Goal: Find specific fact: Find specific fact

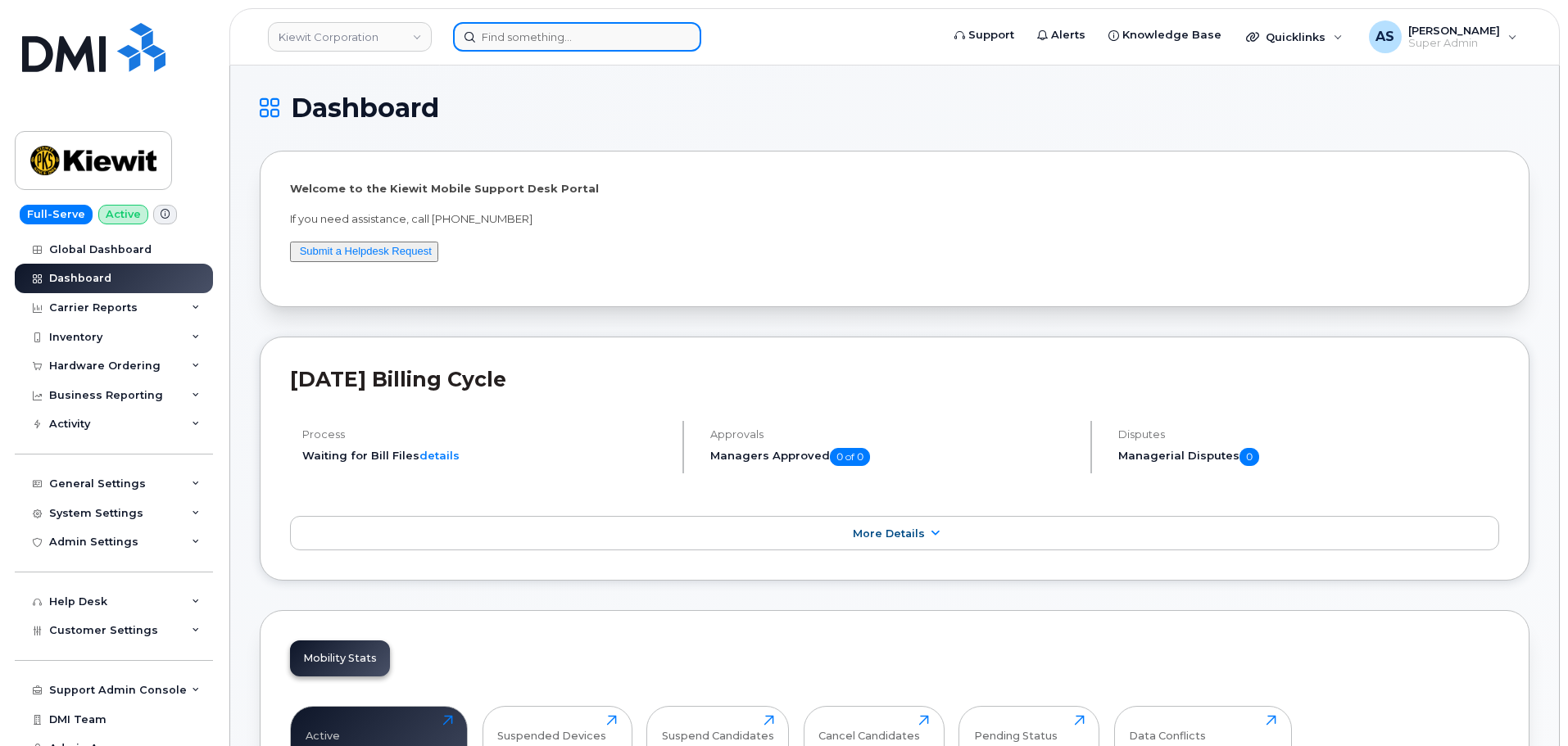
click at [524, 43] on input at bounding box center [577, 37] width 249 height 29
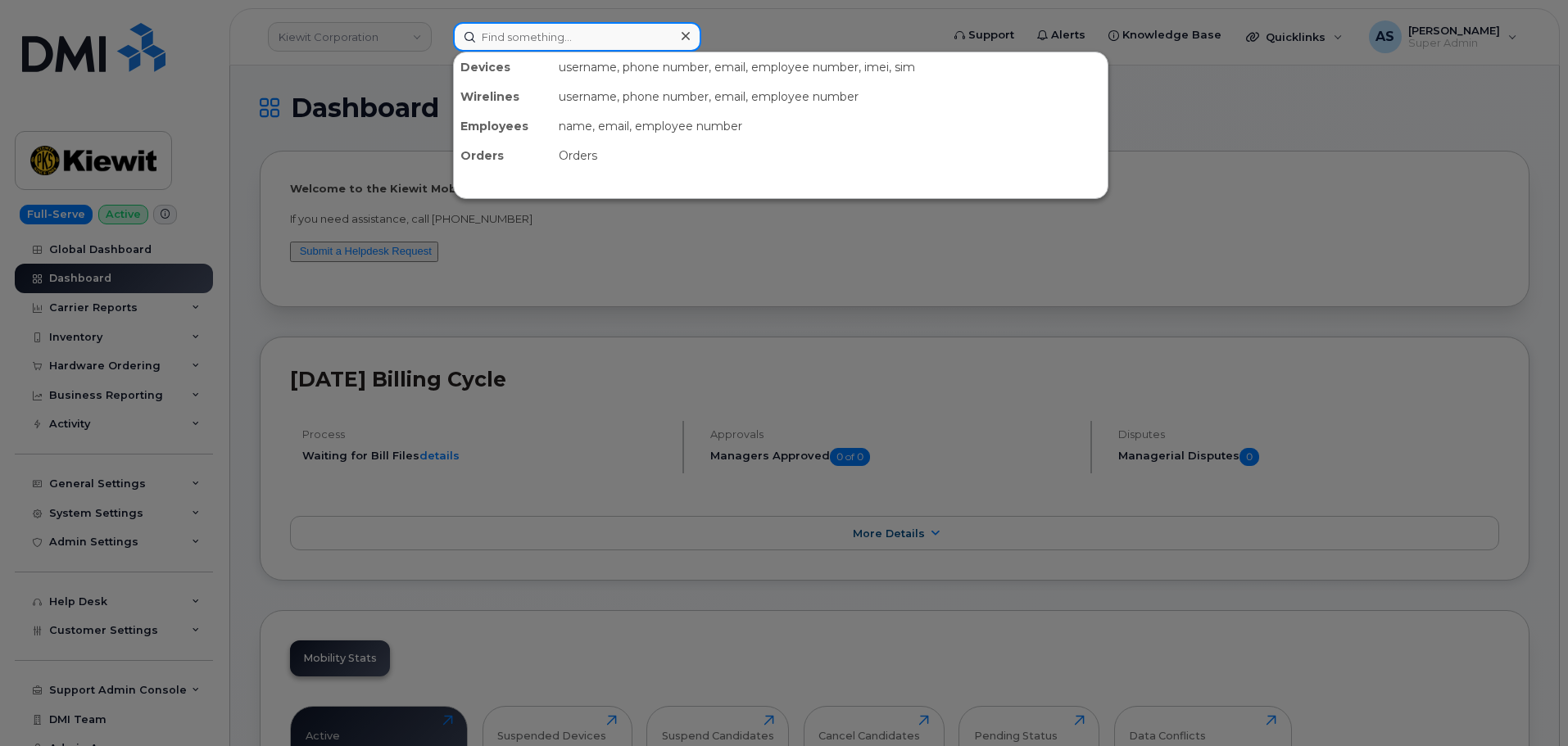
paste input "Jonathan Reinert"
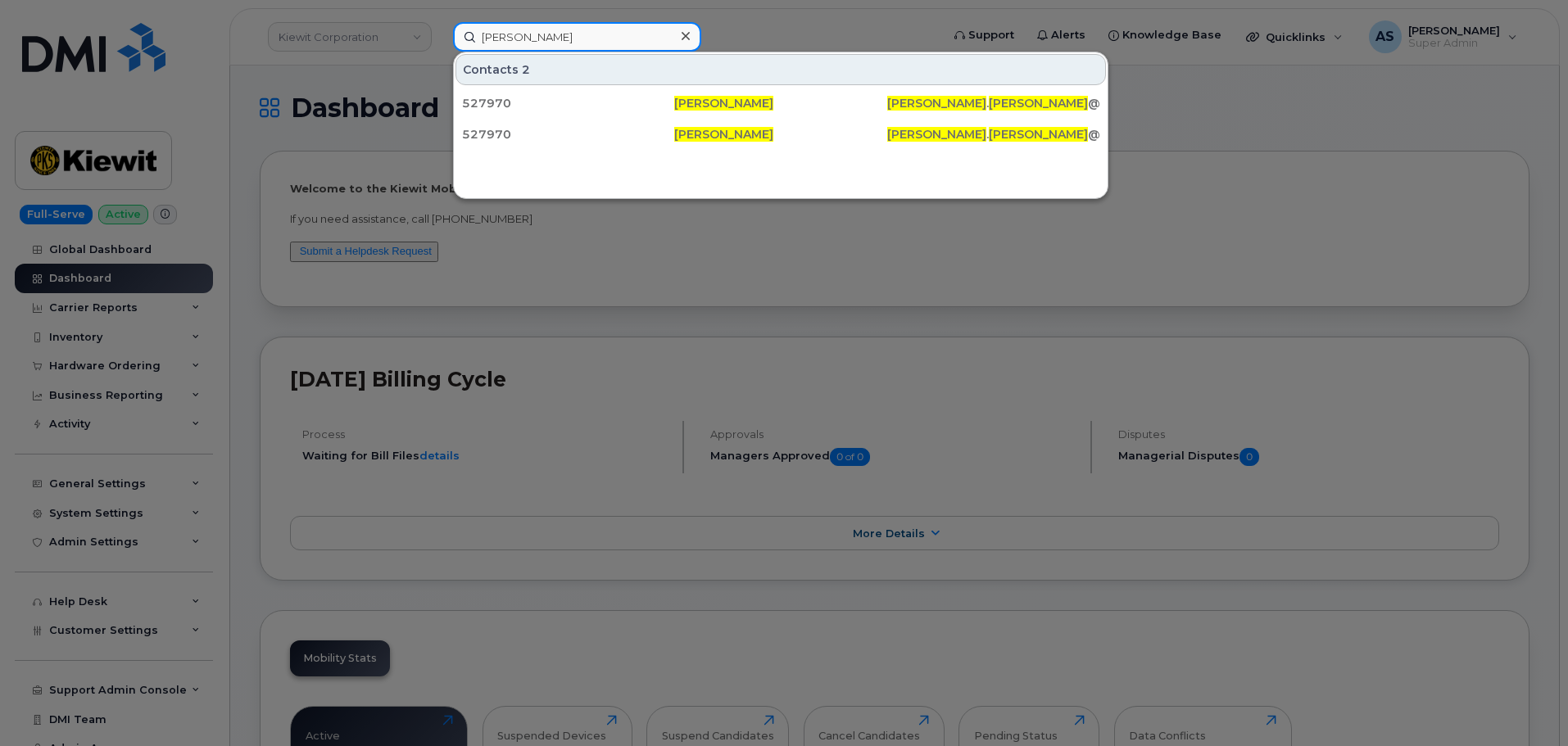
type input "Jonathan Reinert"
click at [691, 30] on div at bounding box center [685, 37] width 24 height 24
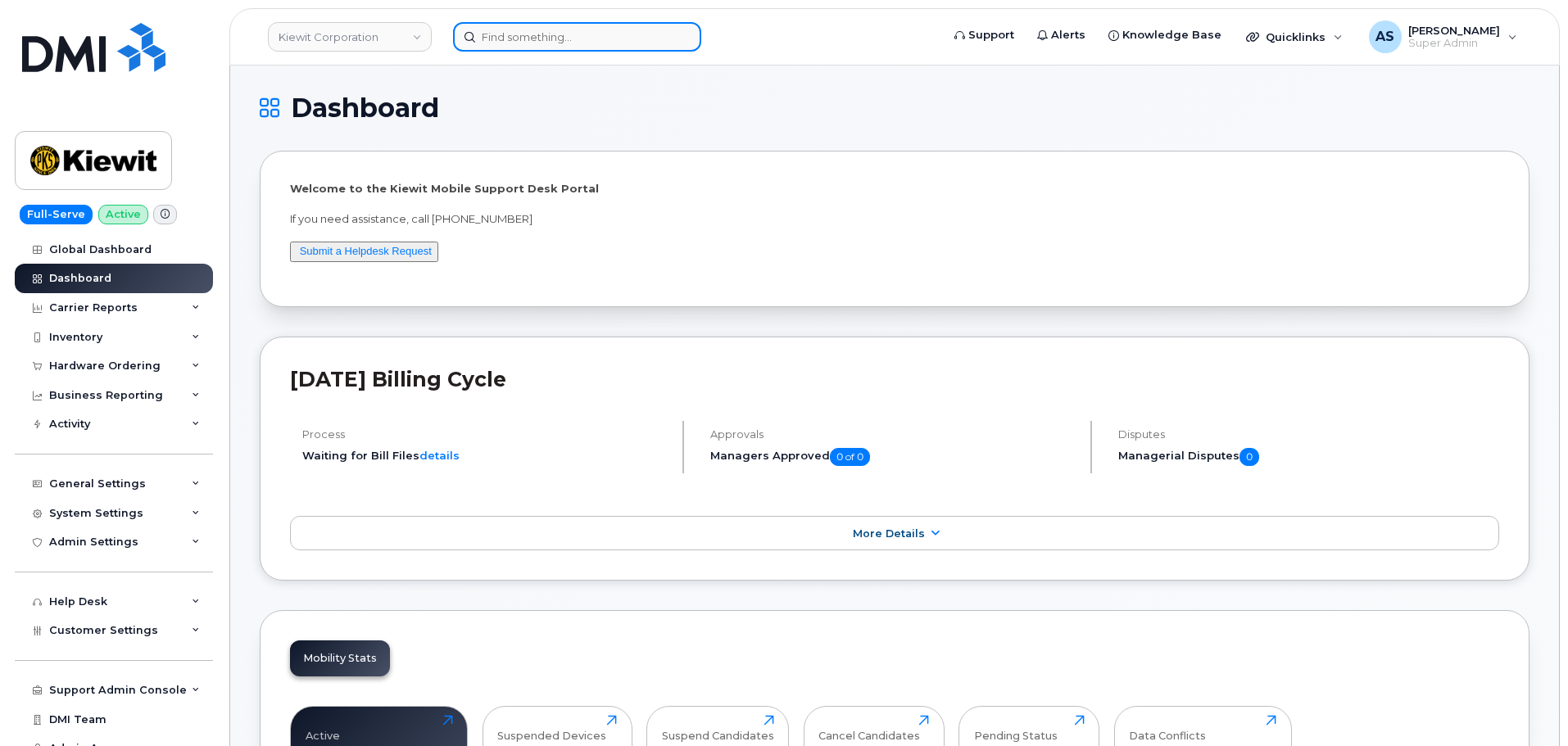
click at [566, 31] on input at bounding box center [577, 37] width 249 height 29
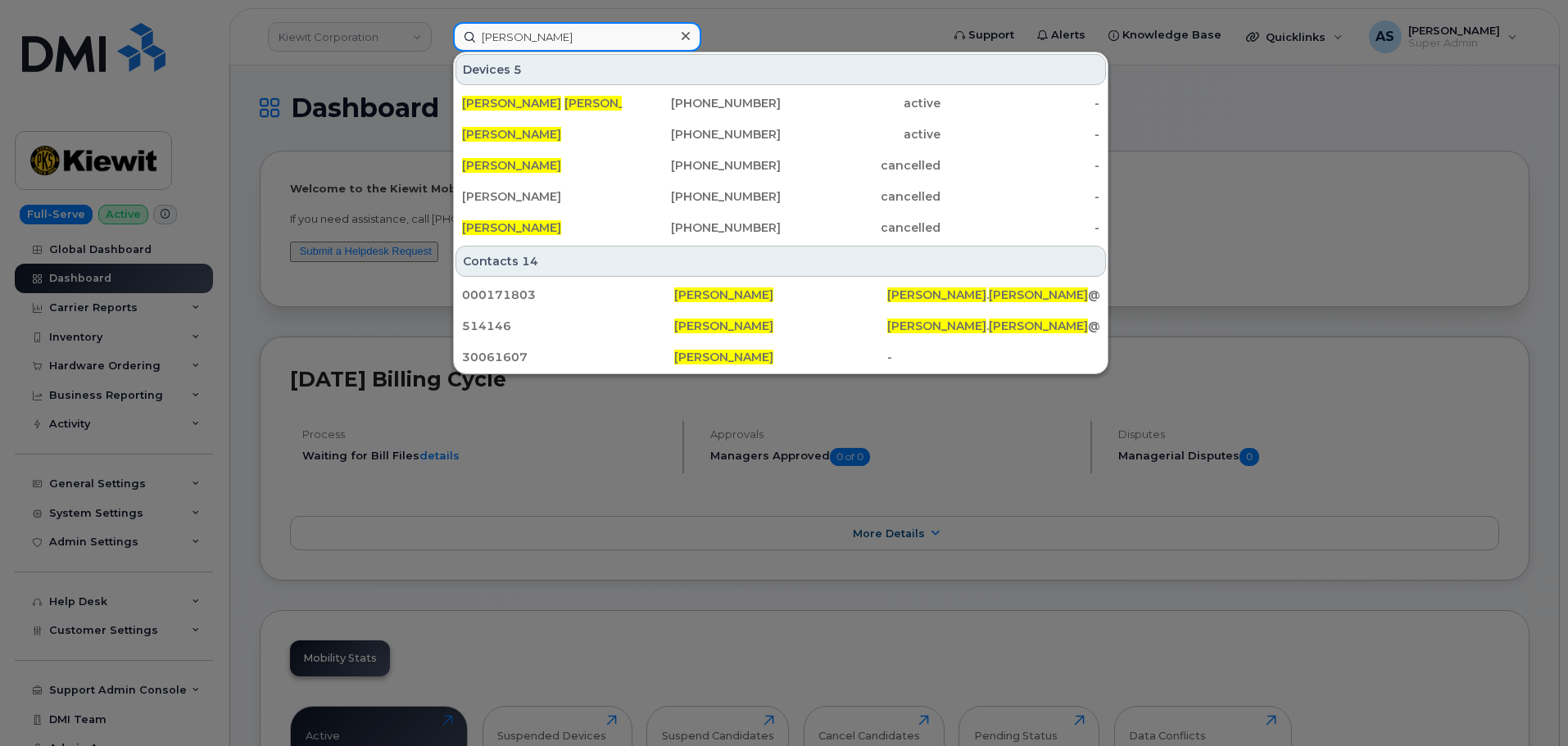
type input "tyler james"
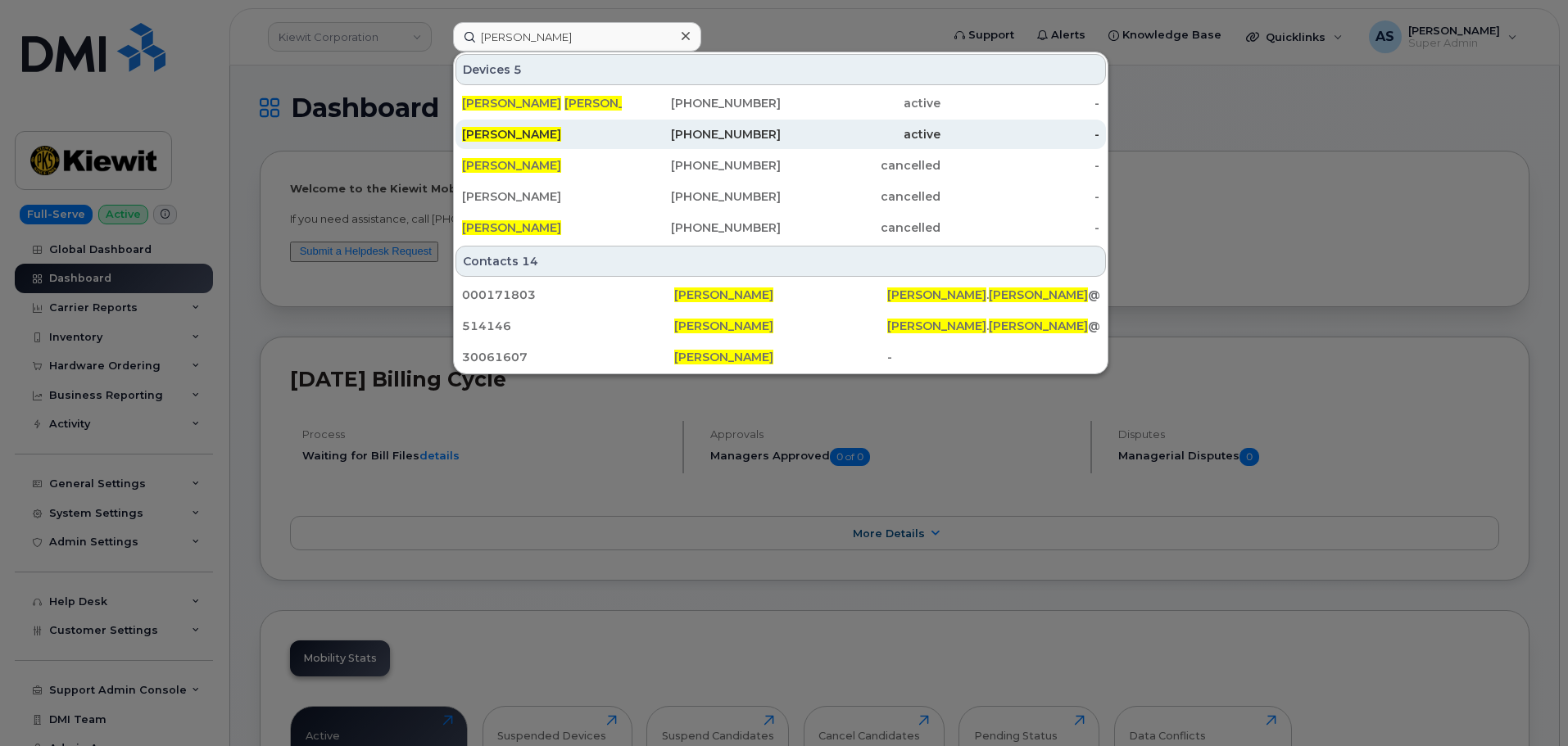
click at [550, 137] on div "TYLER JAMES" at bounding box center [542, 135] width 160 height 17
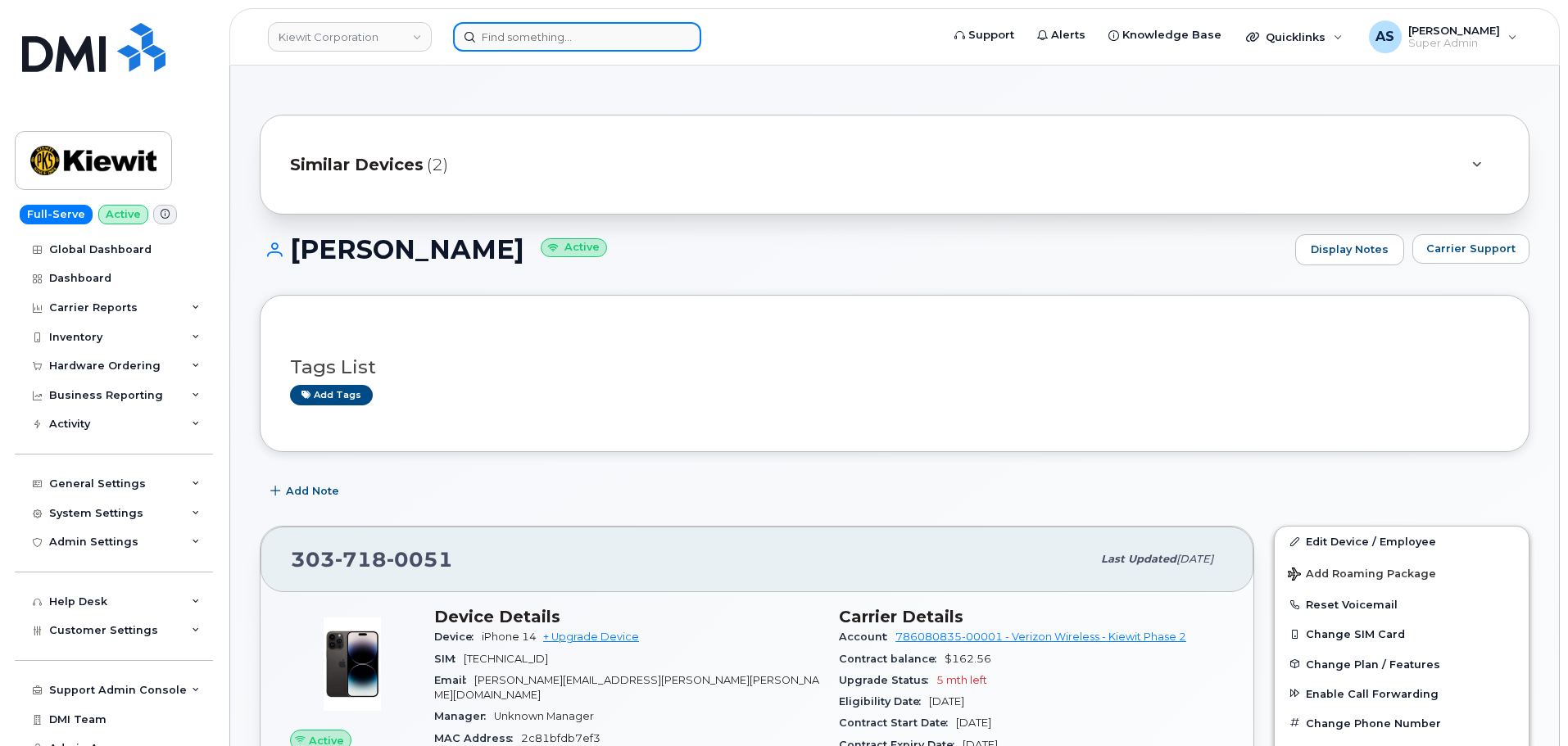
click at [550, 27] on input at bounding box center [577, 37] width 249 height 29
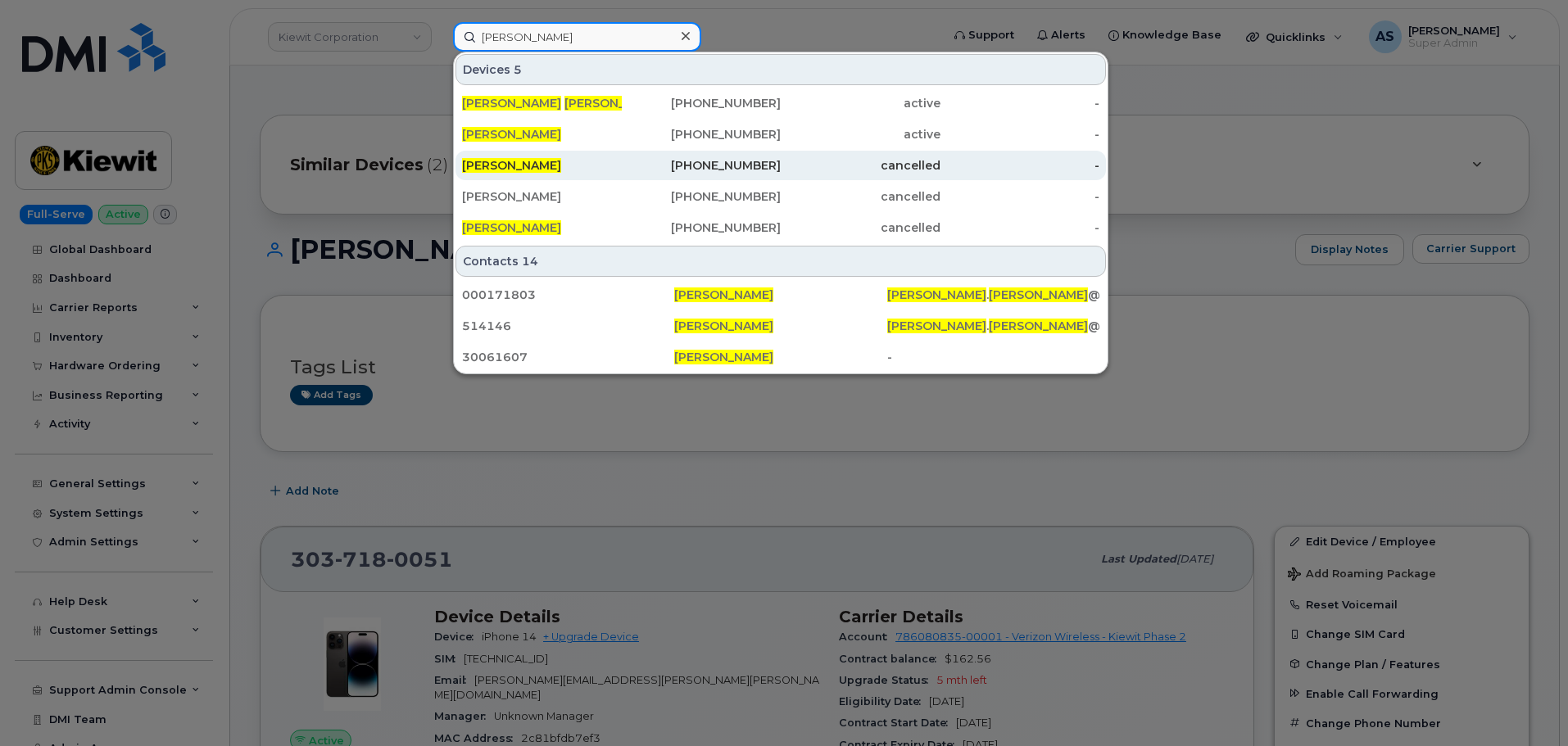
type input "tyler james"
click at [571, 164] on div "Tyler James" at bounding box center [542, 165] width 160 height 17
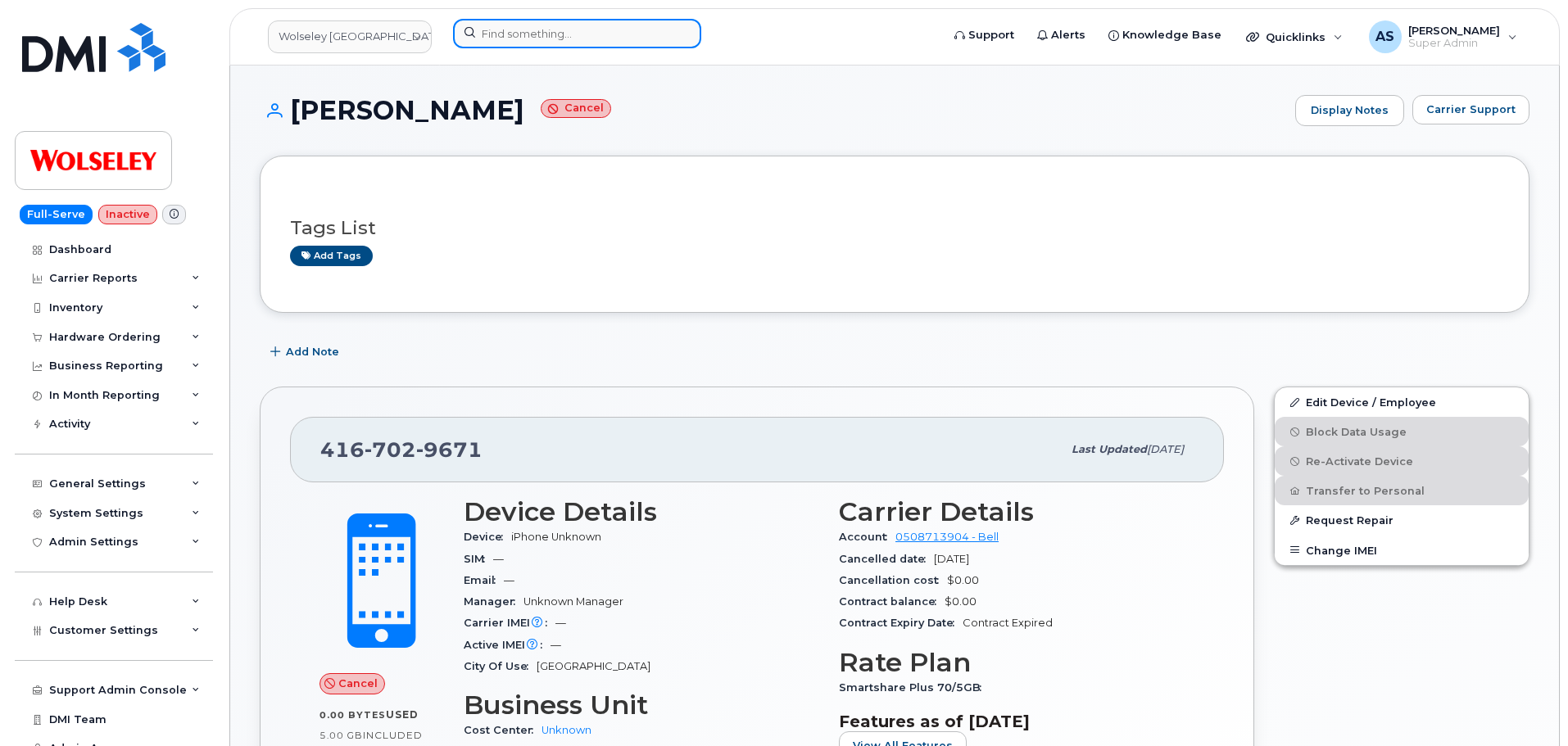
click at [590, 36] on input at bounding box center [577, 34] width 249 height 29
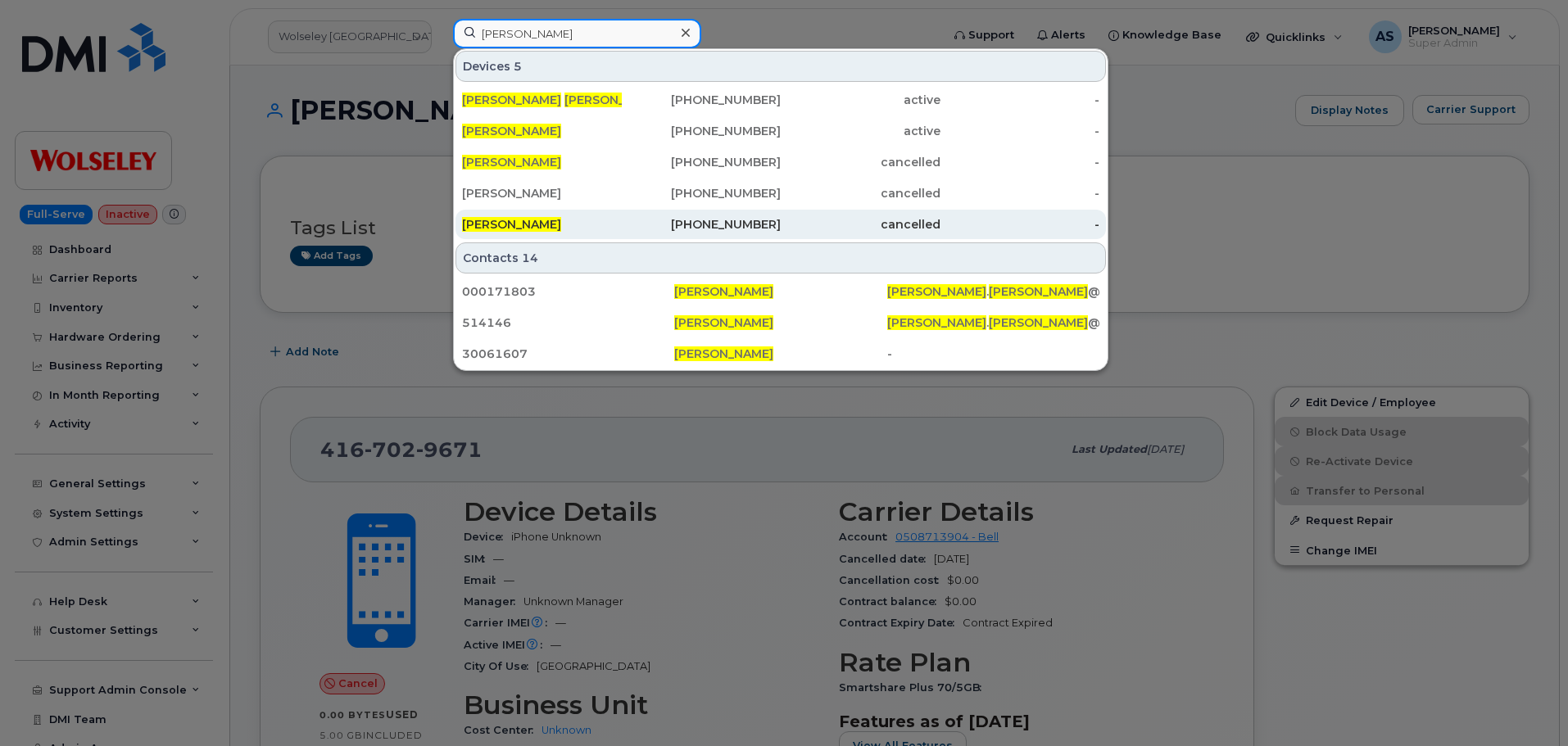
type input "tyler james"
click at [567, 229] on div "[PERSON_NAME]" at bounding box center [542, 225] width 160 height 17
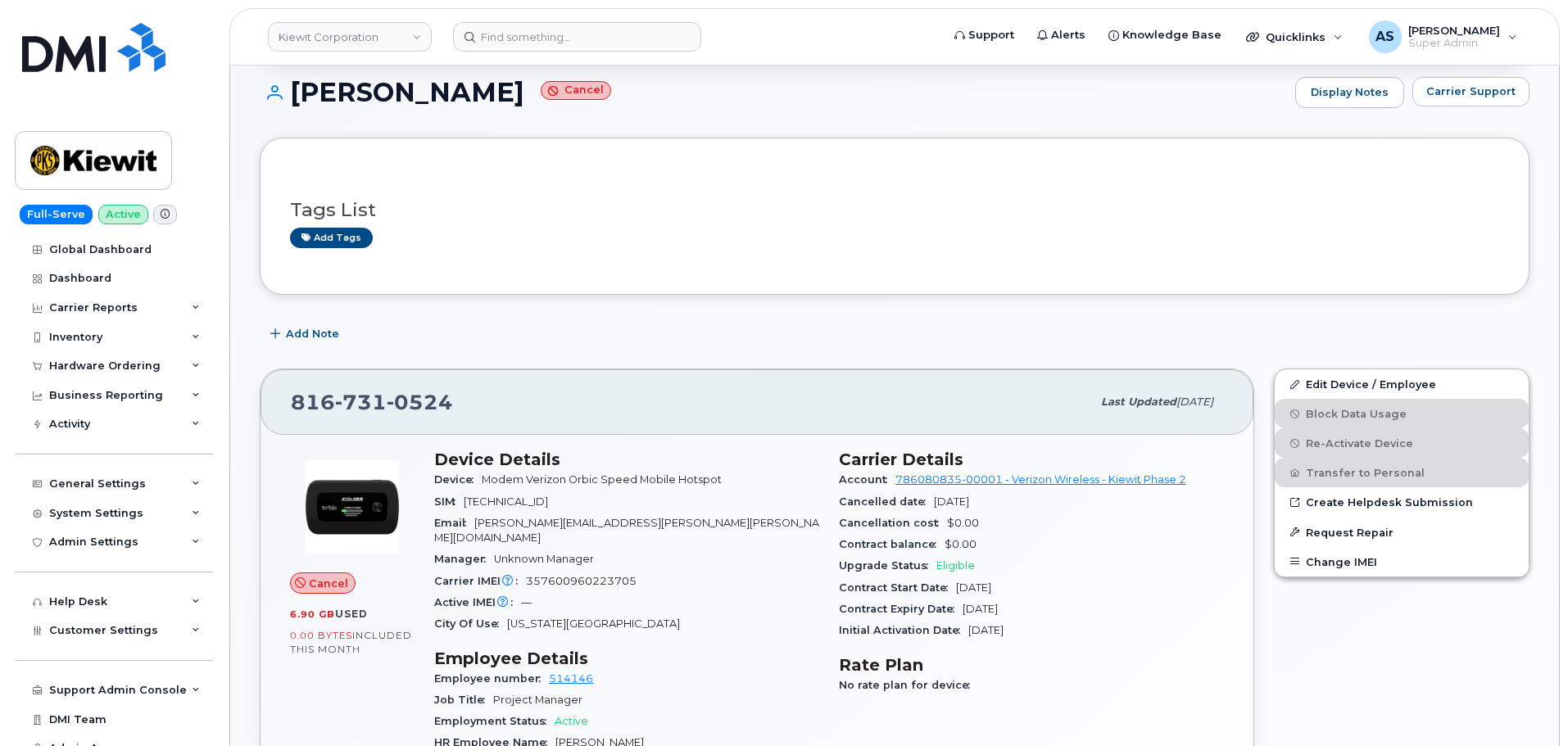
scroll to position [164, 0]
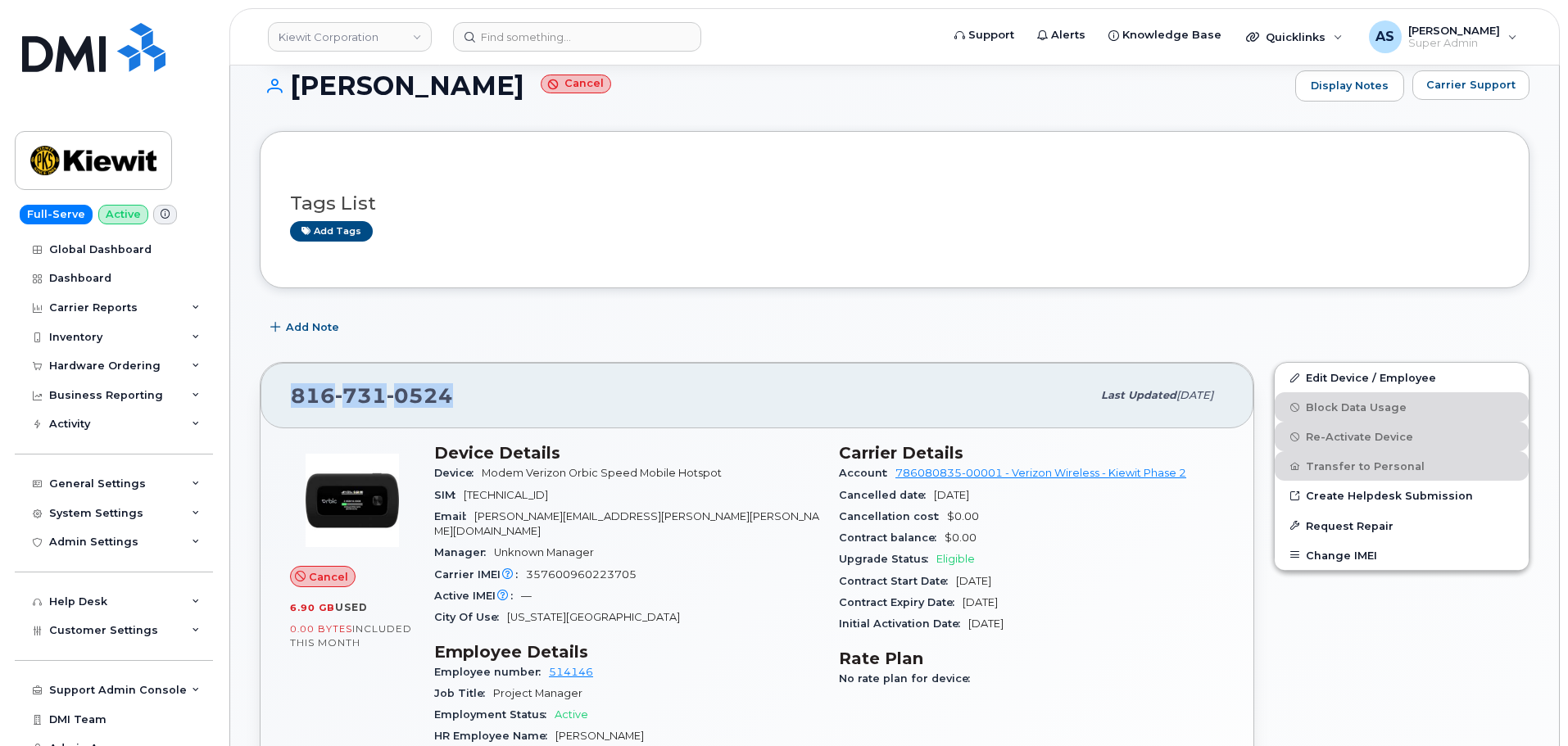
drag, startPoint x: 448, startPoint y: 397, endPoint x: 284, endPoint y: 400, distance: 164.0
click at [284, 400] on div "[PHONE_NUMBER] Last updated [DATE]" at bounding box center [757, 395] width 993 height 65
copy span "[PHONE_NUMBER]"
click at [1108, 319] on div "Add Note" at bounding box center [895, 328] width 1270 height 29
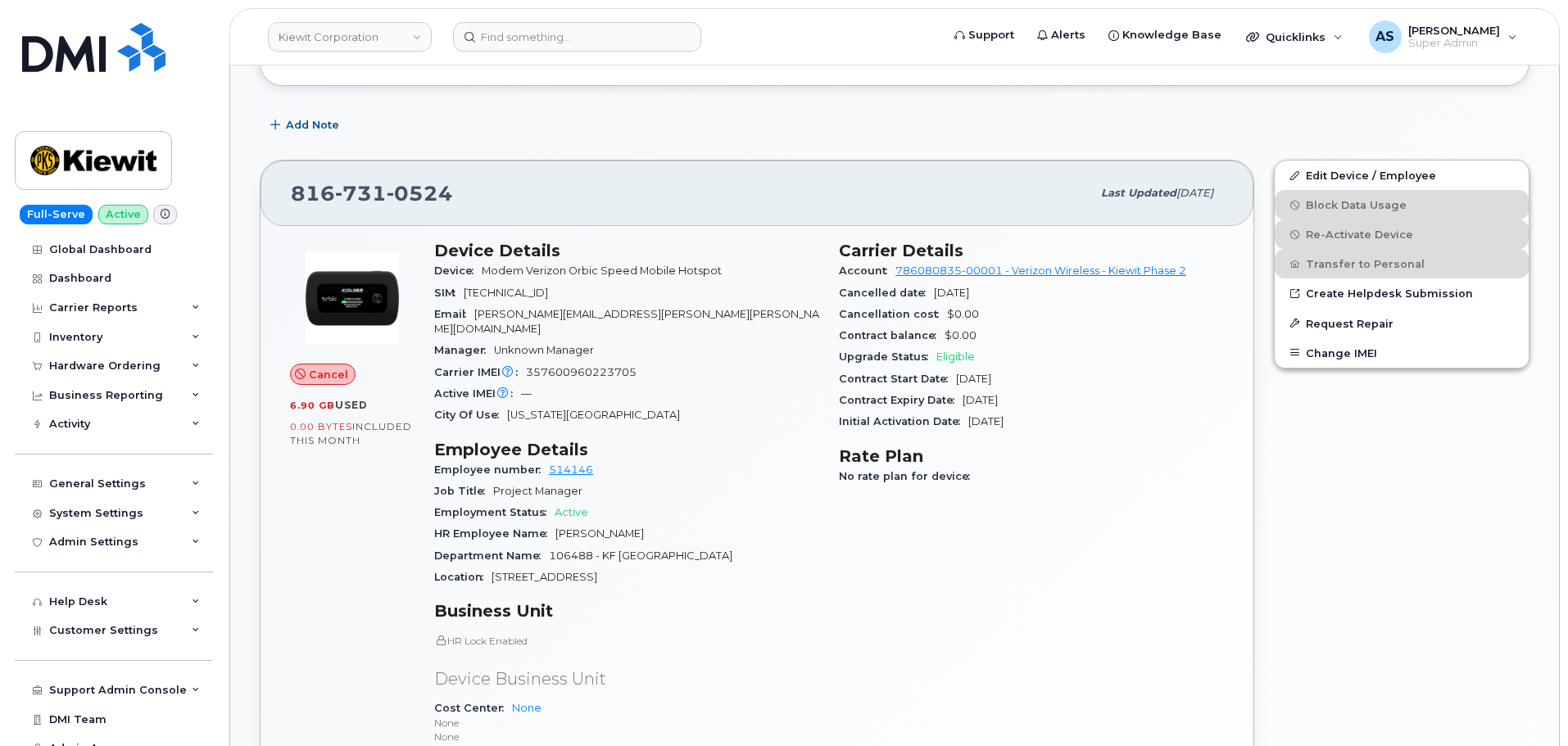
scroll to position [409, 0]
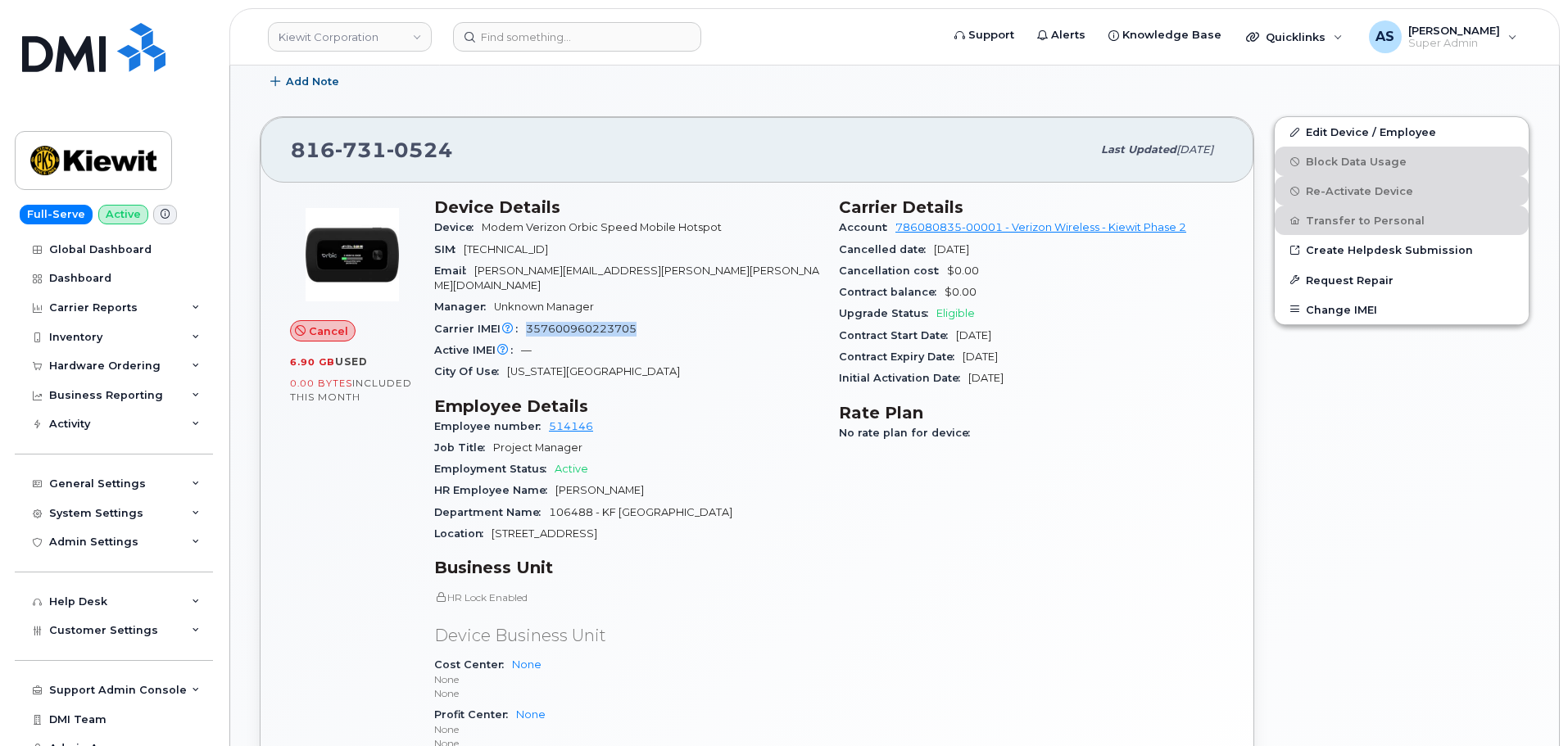
drag, startPoint x: 527, startPoint y: 310, endPoint x: 637, endPoint y: 313, distance: 110.0
click at [637, 318] on div "Carrier IMEI Carrier IMEI is reported during the last billing cycle or change o…" at bounding box center [627, 328] width 385 height 21
copy span "357600960223705"
drag, startPoint x: 935, startPoint y: 573, endPoint x: 934, endPoint y: 585, distance: 12.0
click at [936, 576] on div "Carrier Details Account 786080835-00001 - Verizon Wireless - Kiewit Phase 2 Can…" at bounding box center [1031, 507] width 405 height 639
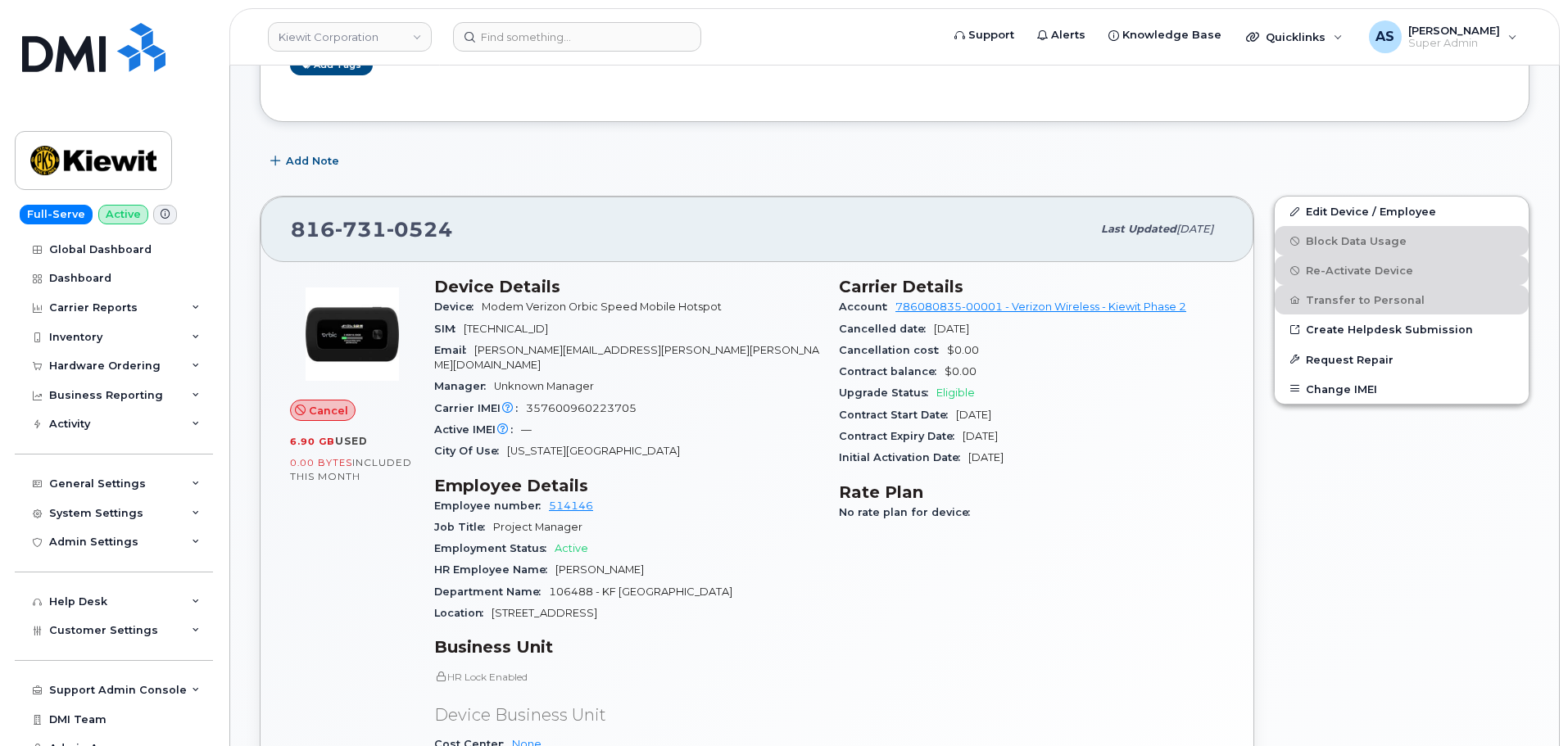
scroll to position [328, 0]
drag, startPoint x: 872, startPoint y: 154, endPoint x: 891, endPoint y: 153, distance: 19.0
click at [891, 153] on div "Add Note" at bounding box center [895, 164] width 1270 height 29
click at [841, 171] on div "Add Note" at bounding box center [895, 164] width 1270 height 29
drag, startPoint x: 449, startPoint y: 232, endPoint x: 271, endPoint y: 234, distance: 178.0
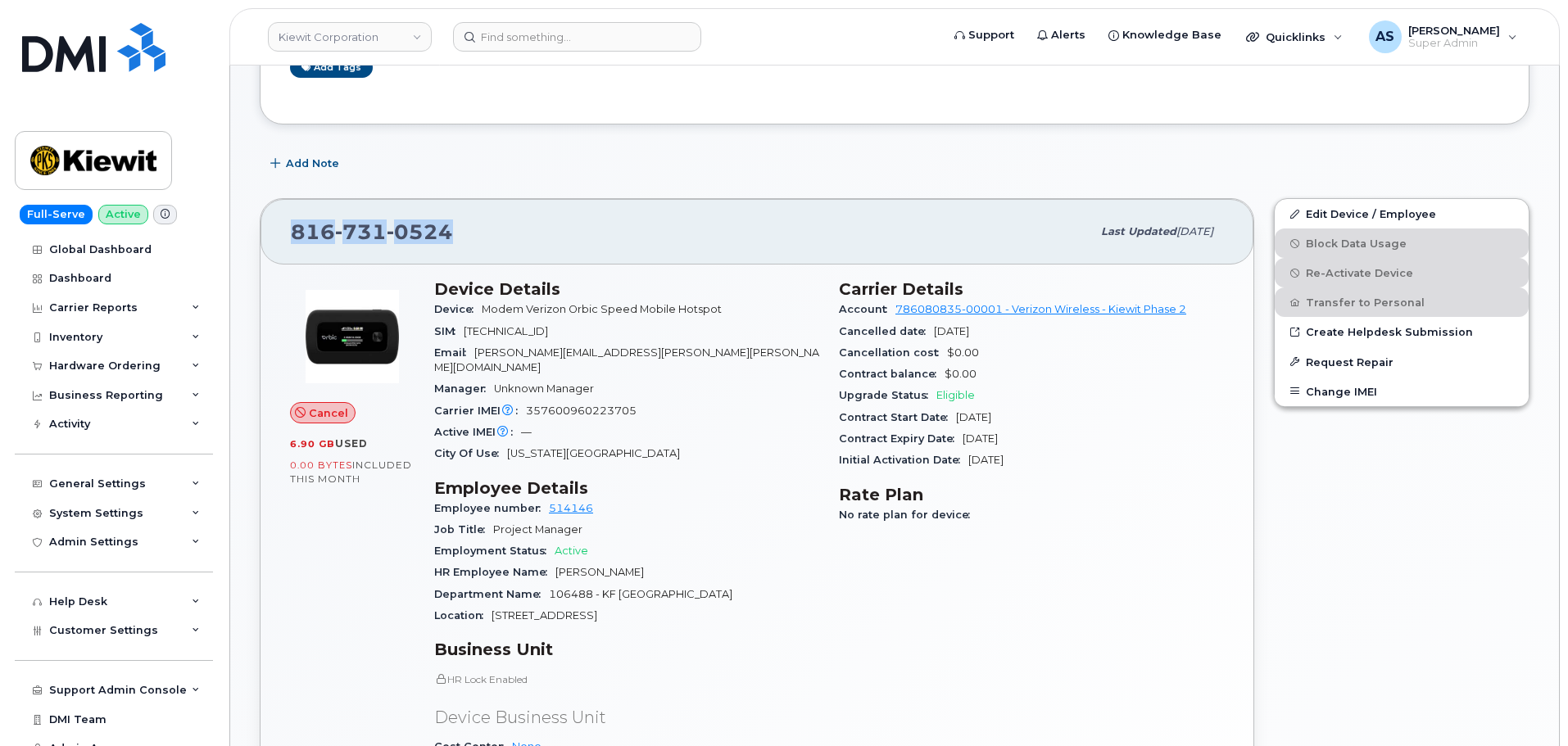
click at [271, 234] on div "816 731 0524 Last updated Jul 03, 2025" at bounding box center [757, 231] width 993 height 65
copy span "816 731 0524"
drag, startPoint x: 633, startPoint y: 397, endPoint x: 473, endPoint y: 403, distance: 160.1
click at [473, 403] on div "Carrier IMEI Carrier IMEI is reported during the last billing cycle or change o…" at bounding box center [627, 411] width 385 height 21
copy div "IMEI Carrier IMEI is reported during the last billing cycle or change of servic…"
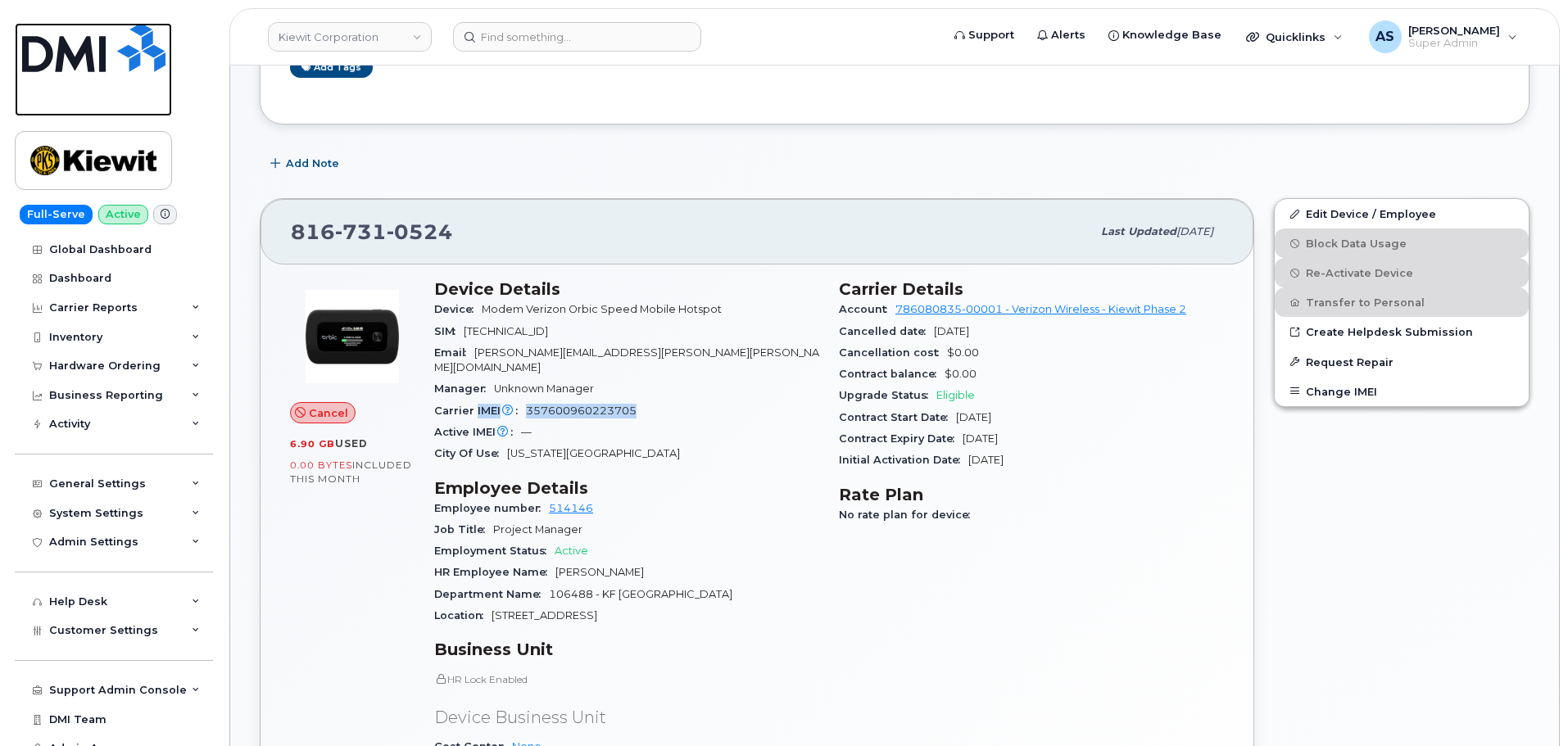
click at [61, 36] on img at bounding box center [94, 48] width 143 height 50
